Goal: Find specific page/section: Find specific page/section

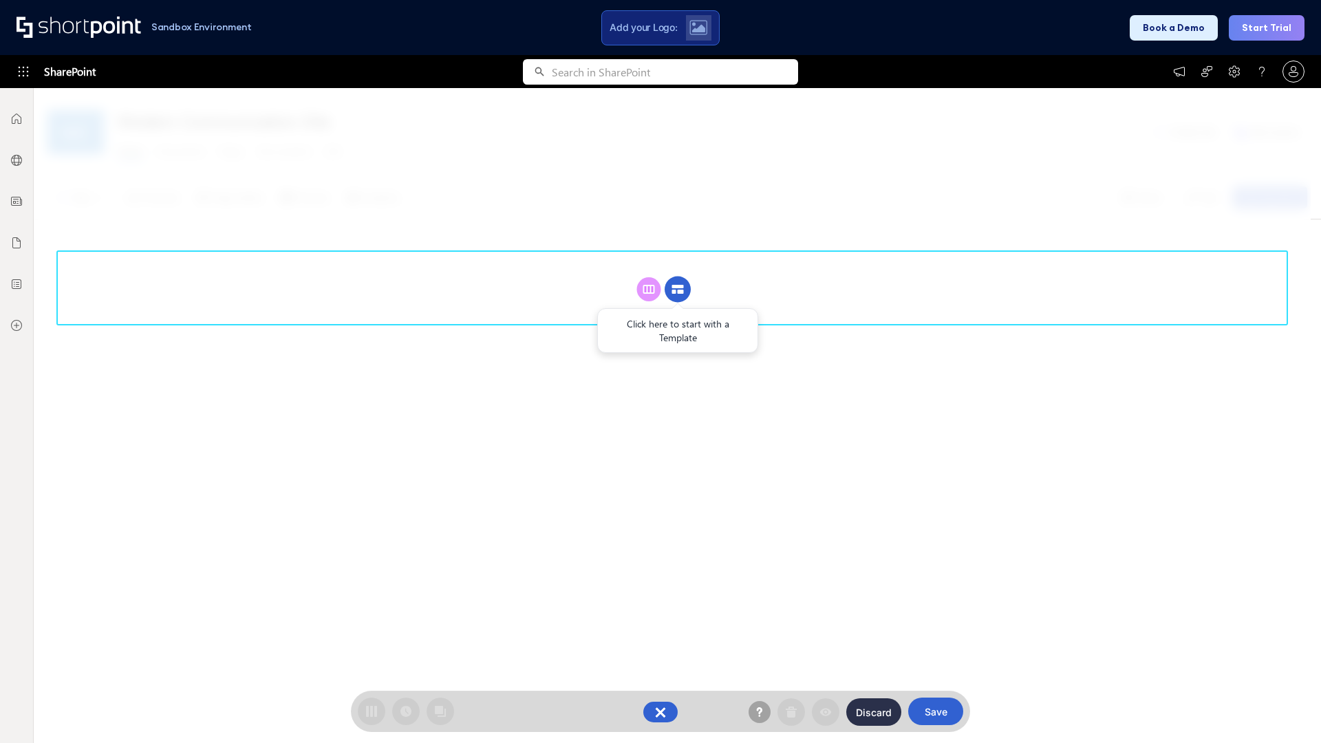
click at [678, 289] on circle at bounding box center [678, 290] width 26 height 26
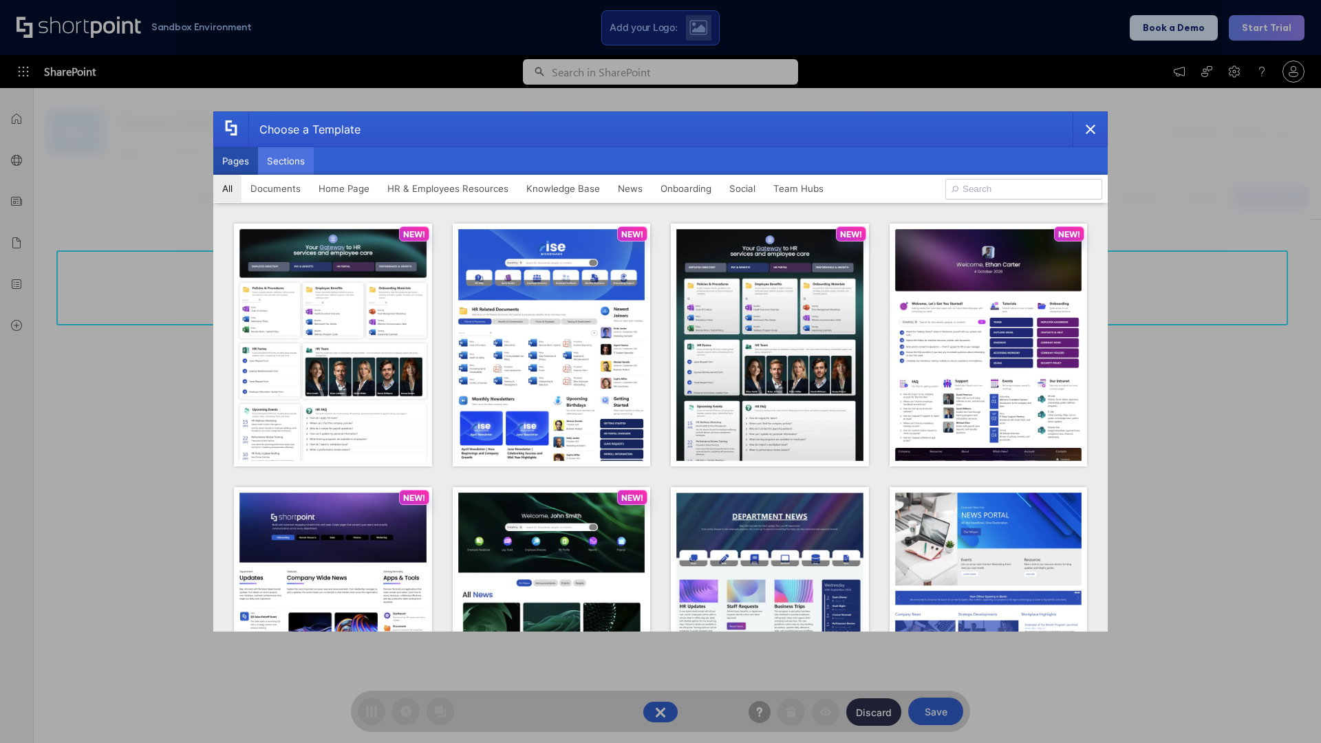
click at [286, 161] on button "Sections" at bounding box center [286, 161] width 56 height 28
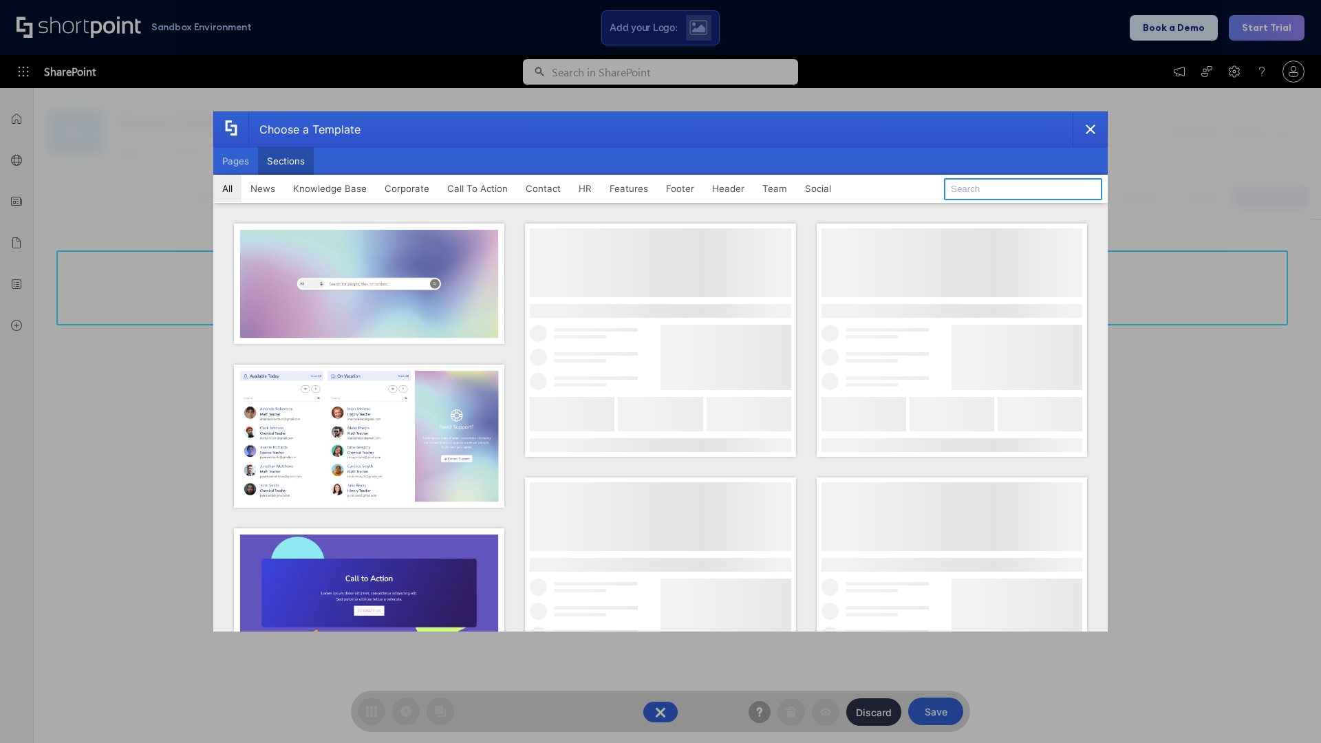
type input "Knowledge Base 4"
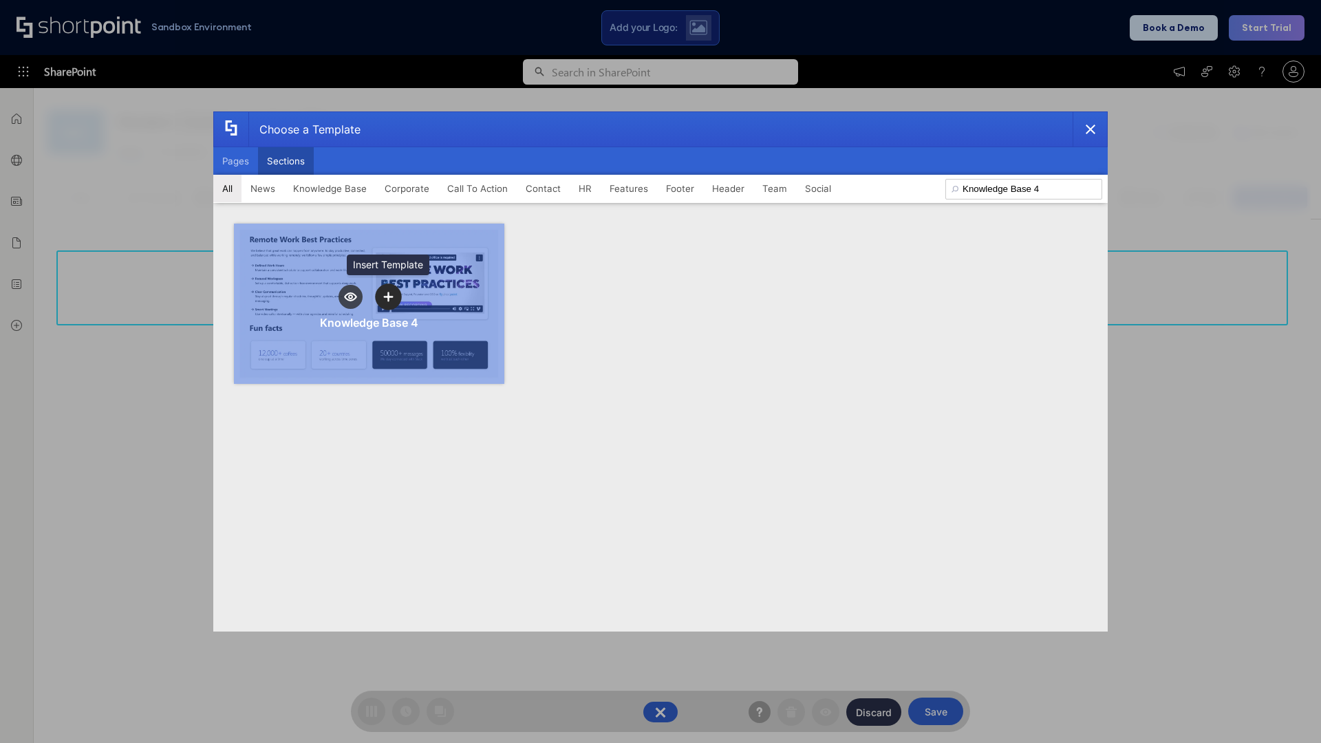
click at [388, 297] on icon "template selector" at bounding box center [388, 297] width 10 height 10
